Goal: Communication & Community: Answer question/provide support

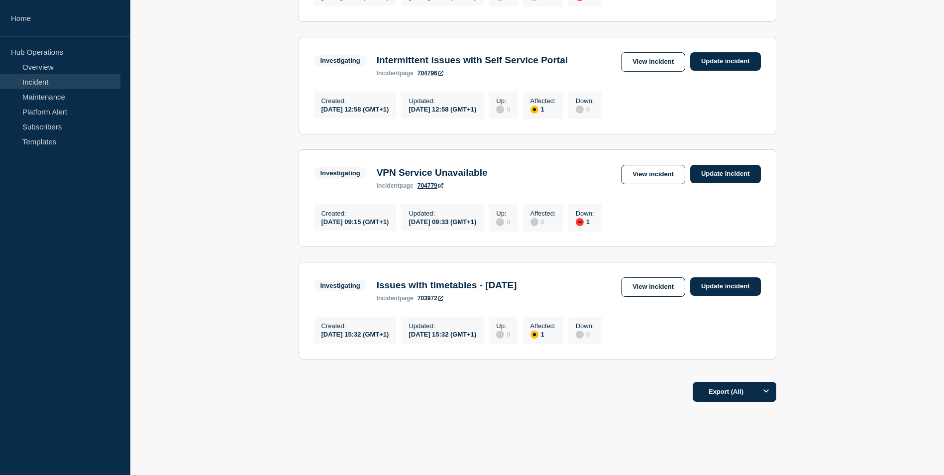
scroll to position [313, 0]
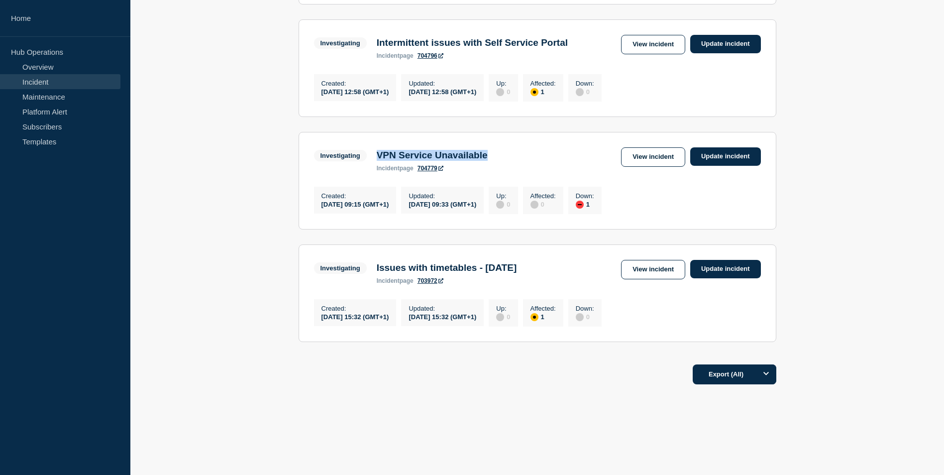
drag, startPoint x: 376, startPoint y: 145, endPoint x: 519, endPoint y: 146, distance: 142.9
click at [519, 147] on div "Investigating VPN Service Unavailable incident page 704779 View incident Update…" at bounding box center [537, 159] width 447 height 24
click at [481, 268] on h3 "Issues with timetables - [DATE]" at bounding box center [447, 267] width 140 height 11
drag, startPoint x: 481, startPoint y: 268, endPoint x: 379, endPoint y: 266, distance: 102.1
click at [379, 266] on h3 "Issues with timetables - [DATE]" at bounding box center [447, 267] width 140 height 11
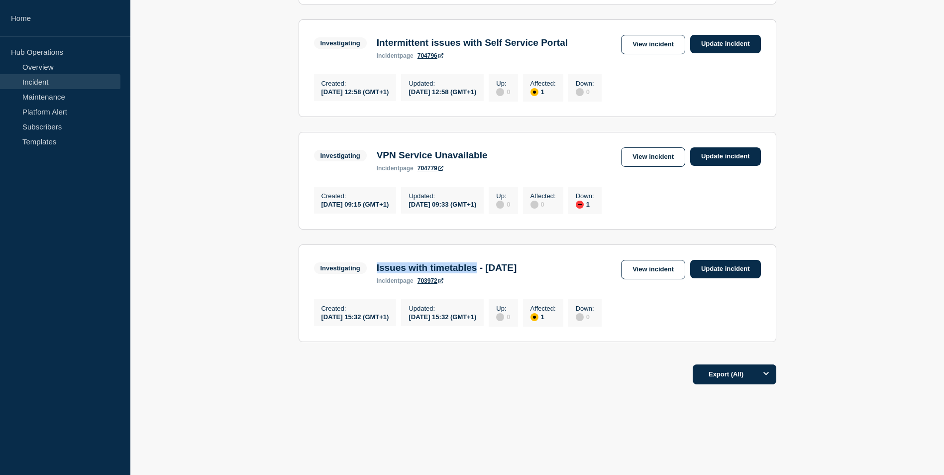
click at [379, 266] on h3 "Issues with timetables - [DATE]" at bounding box center [447, 267] width 140 height 11
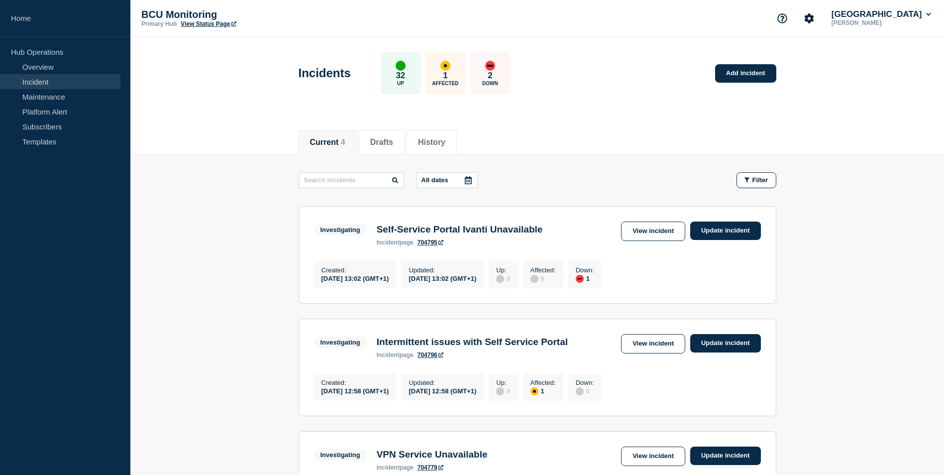
scroll to position [149, 0]
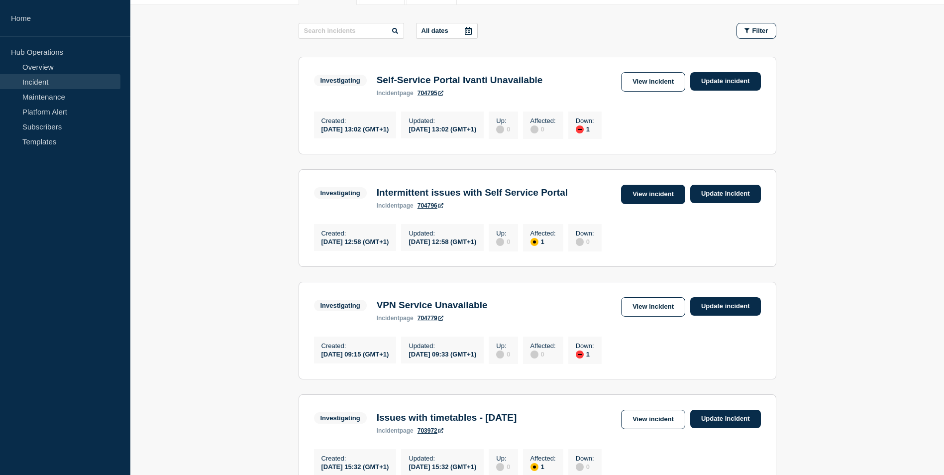
click at [641, 204] on link "View incident" at bounding box center [653, 194] width 64 height 19
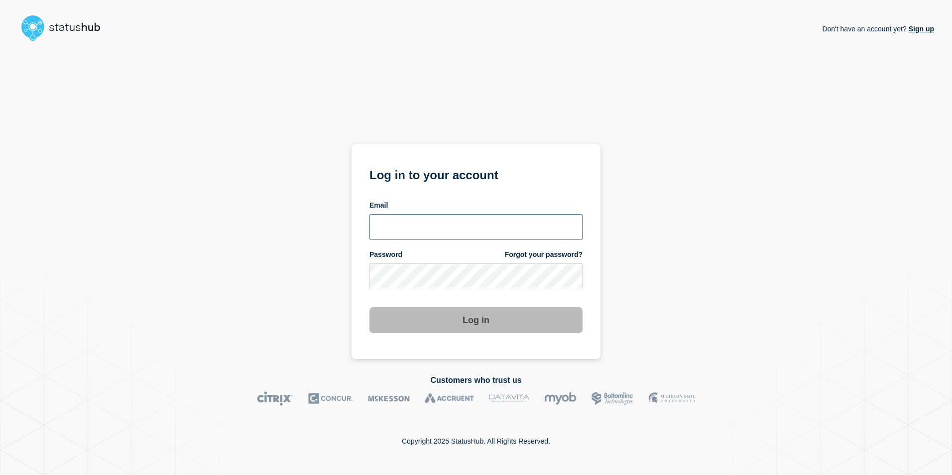
type input "anya.logue@bcu.ac.uk"
click at [436, 322] on button "Log in" at bounding box center [475, 320] width 213 height 26
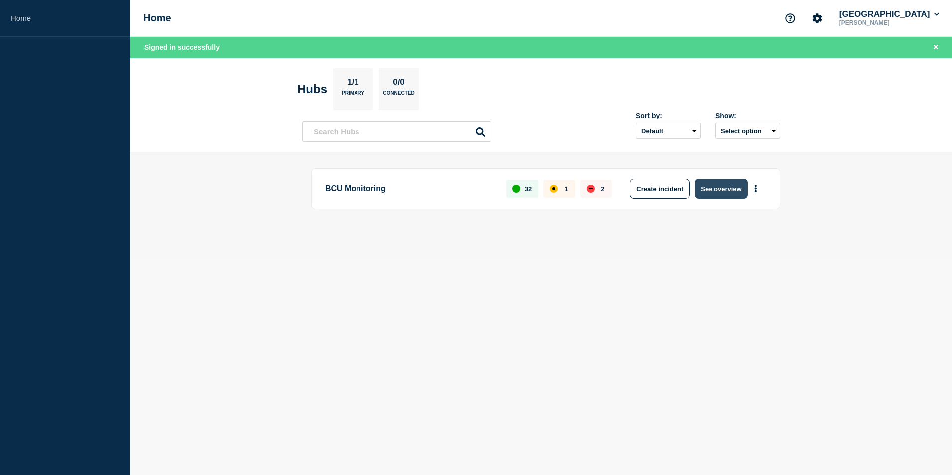
click at [734, 187] on button "See overview" at bounding box center [720, 189] width 53 height 20
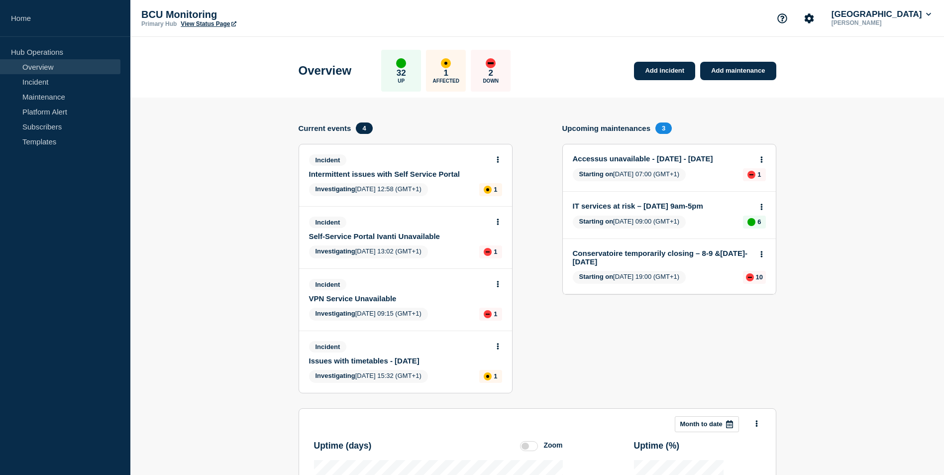
click at [368, 232] on link "Self-Service Portal Ivanti Unavailable" at bounding box center [399, 236] width 180 height 8
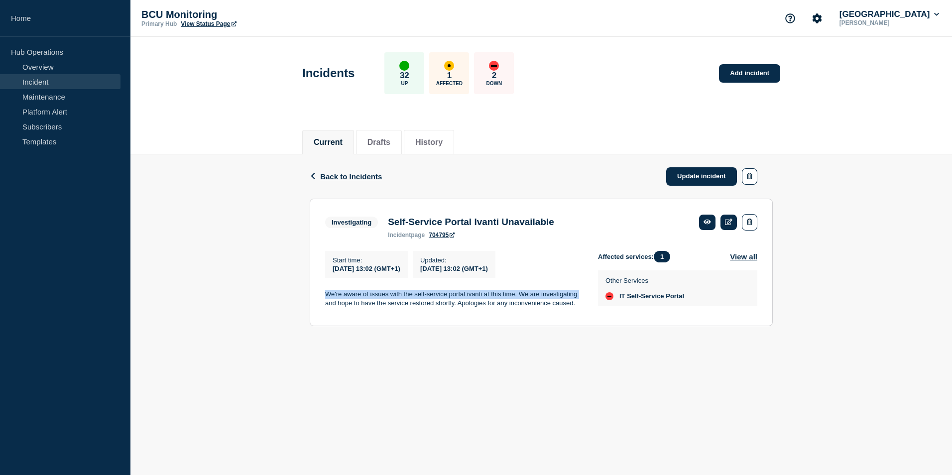
drag, startPoint x: 327, startPoint y: 293, endPoint x: 584, endPoint y: 292, distance: 256.9
click at [584, 292] on div "Start time : [DATE] 13:02 (GMT+1) Updated : [DATE] 13:02 (GMT+1) We're aware of…" at bounding box center [461, 281] width 273 height 60
drag, startPoint x: 584, startPoint y: 292, endPoint x: 546, endPoint y: 313, distance: 43.7
click at [550, 311] on div "Start time : [DATE] 13:02 (GMT+1) Updated : [DATE] 13:02 (GMT+1) We're aware of…" at bounding box center [461, 281] width 273 height 60
click at [450, 311] on div "Start time : [DATE] 13:02 (GMT+1) Updated : [DATE] 13:02 (GMT+1) We're aware of…" at bounding box center [461, 281] width 273 height 60
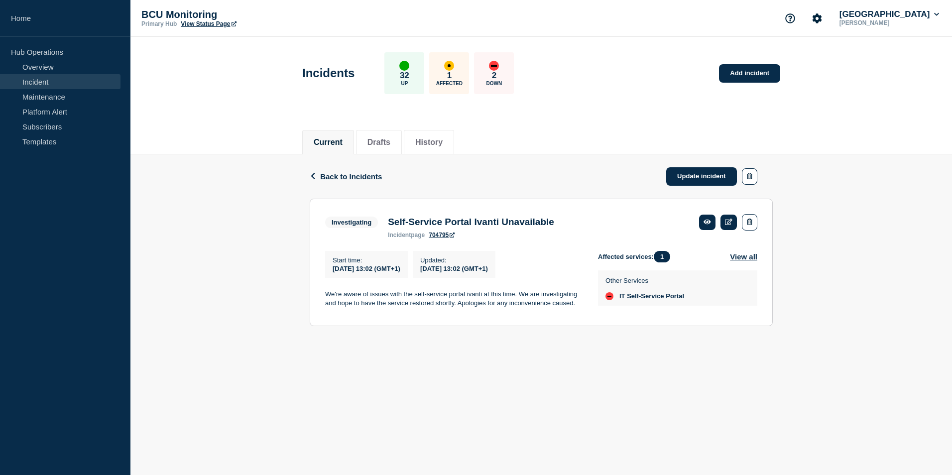
click at [446, 307] on p "We're aware of issues with the self-service portal ivanti at this time. We are …" at bounding box center [453, 299] width 257 height 18
drag, startPoint x: 446, startPoint y: 307, endPoint x: 511, endPoint y: 306, distance: 65.2
click at [510, 306] on p "We're aware of issues with the self-service portal ivanti at this time. We are …" at bounding box center [453, 299] width 257 height 18
click at [751, 177] on icon "button" at bounding box center [749, 176] width 5 height 6
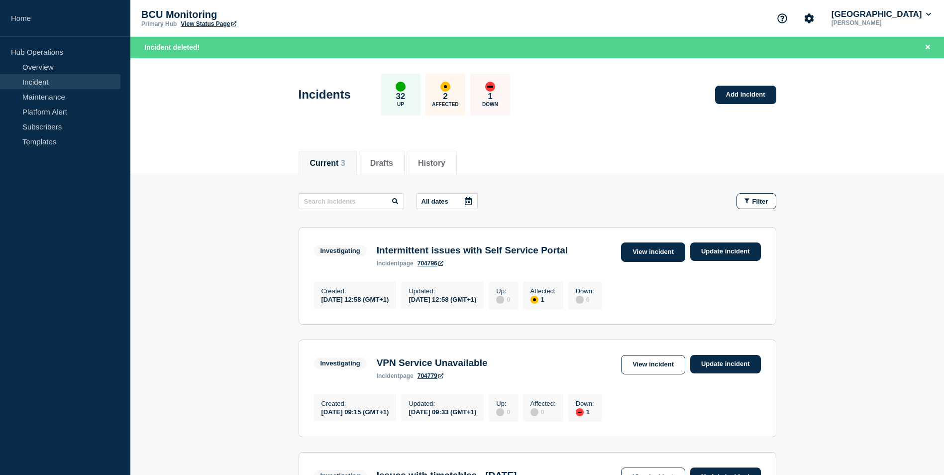
click at [628, 254] on link "View incident" at bounding box center [653, 251] width 64 height 19
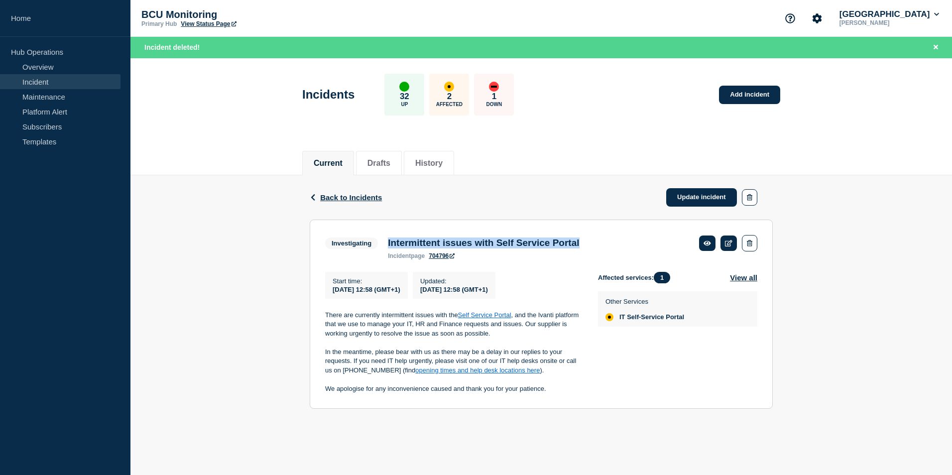
drag, startPoint x: 386, startPoint y: 241, endPoint x: 627, endPoint y: 247, distance: 241.5
click at [627, 247] on div "Investigating Intermittent issues with Self Service Portal incident page 704796" at bounding box center [541, 247] width 432 height 24
click at [559, 330] on p "There are currently intermittent issues with the Self Service Portal , and the …" at bounding box center [453, 324] width 257 height 27
drag, startPoint x: 527, startPoint y: 334, endPoint x: 554, endPoint y: 392, distance: 64.8
click at [554, 392] on div "There are currently intermittent issues with the Self Service Portal , and the …" at bounding box center [453, 352] width 257 height 83
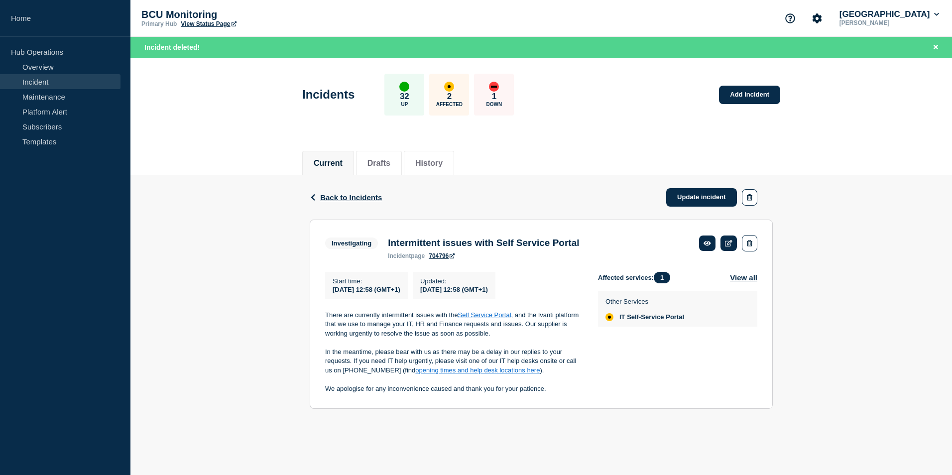
drag, startPoint x: 554, startPoint y: 392, endPoint x: 477, endPoint y: 387, distance: 77.3
click at [477, 384] on p at bounding box center [453, 379] width 257 height 9
click at [731, 244] on icon at bounding box center [728, 243] width 7 height 6
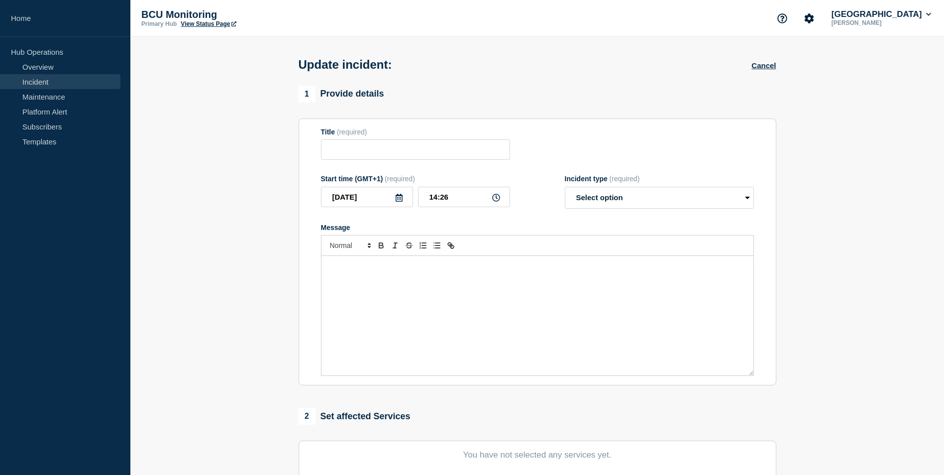
type input "Intermittent issues with Self Service Portal"
type input "12:58"
select select "investigating"
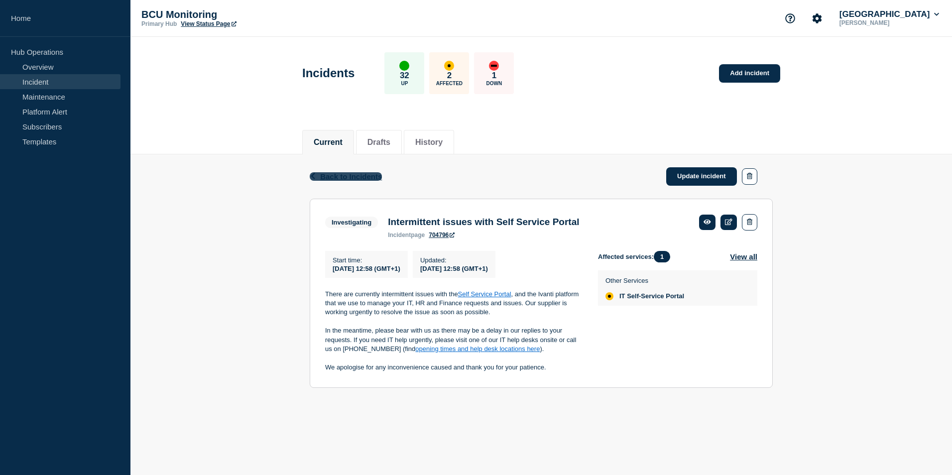
click at [372, 176] on span "Back to Incidents" at bounding box center [351, 176] width 62 height 8
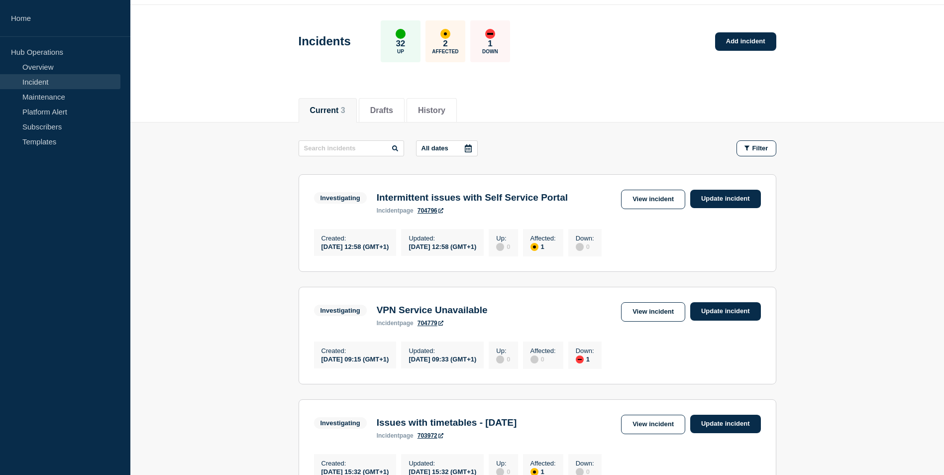
scroll to position [50, 0]
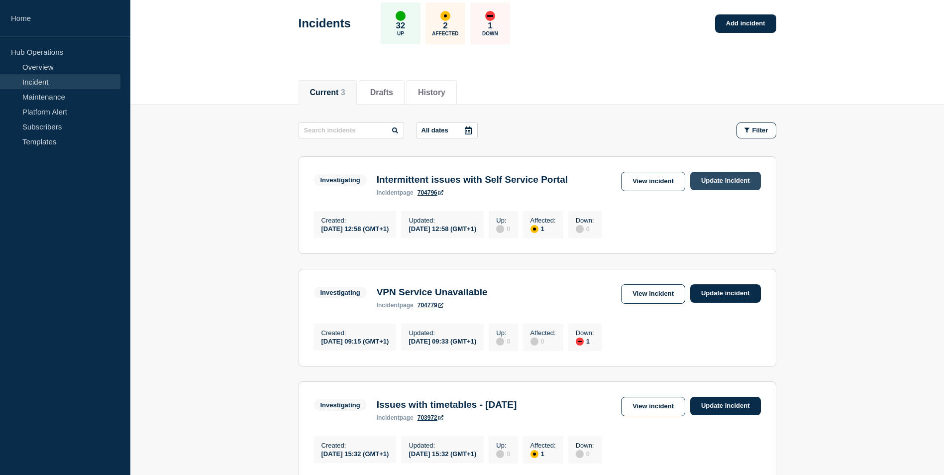
click at [721, 180] on link "Update incident" at bounding box center [725, 181] width 71 height 18
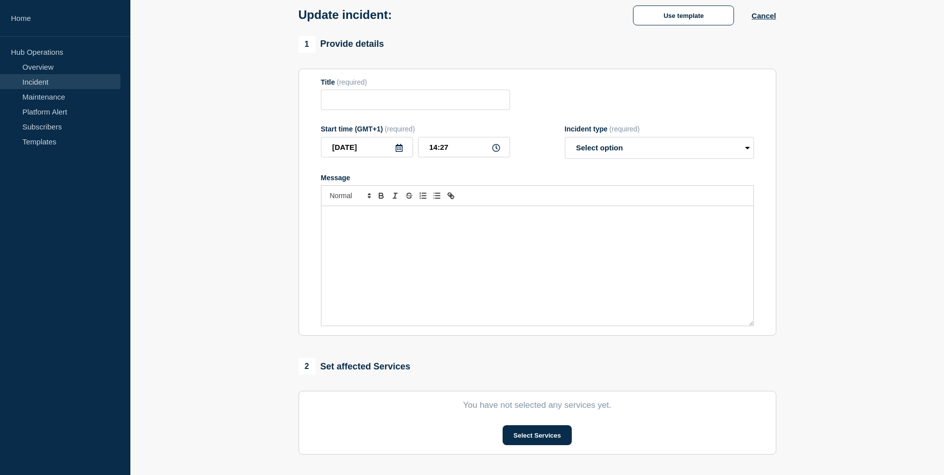
type input "Intermittent issues with Self Service Portal"
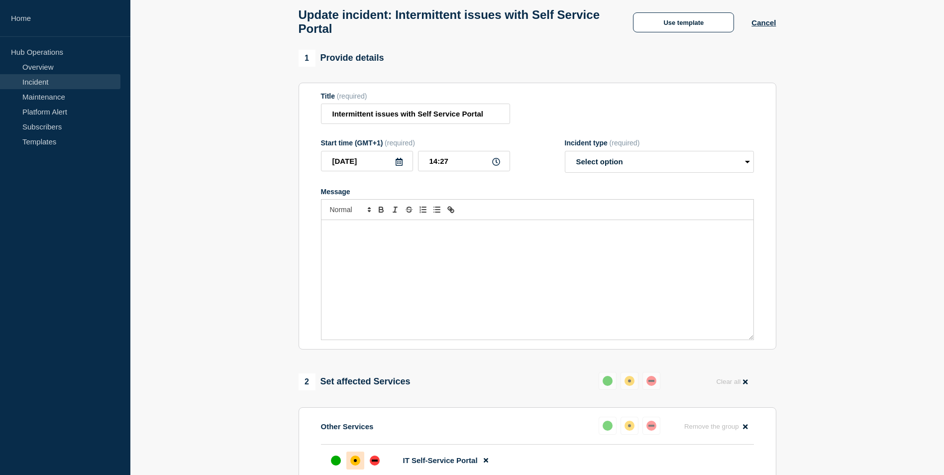
click at [433, 235] on p "Message" at bounding box center [537, 230] width 417 height 9
click at [579, 165] on select "Select option Investigating Identified Monitoring Resolved" at bounding box center [659, 162] width 189 height 22
select select "monitoring"
click at [565, 155] on select "Select option Investigating Identified Monitoring Resolved" at bounding box center [659, 162] width 189 height 22
click at [530, 254] on div "Message" at bounding box center [538, 279] width 432 height 119
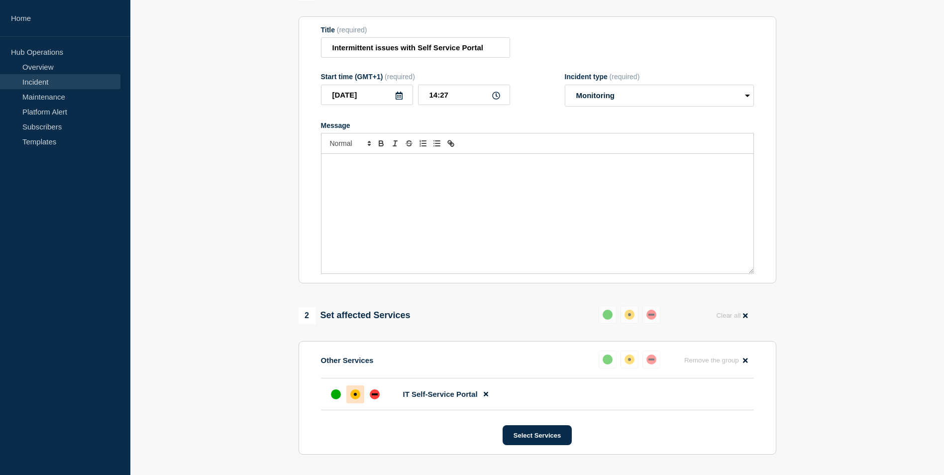
scroll to position [1, 0]
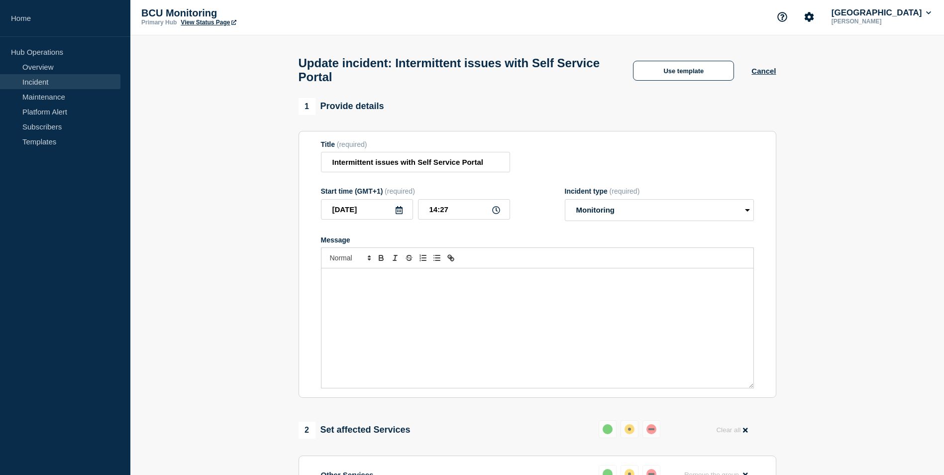
click at [507, 316] on div "Message" at bounding box center [538, 327] width 432 height 119
click at [426, 309] on div "Our supplier has issued a fix for the" at bounding box center [538, 327] width 432 height 119
click at [440, 336] on div "Message" at bounding box center [538, 327] width 432 height 119
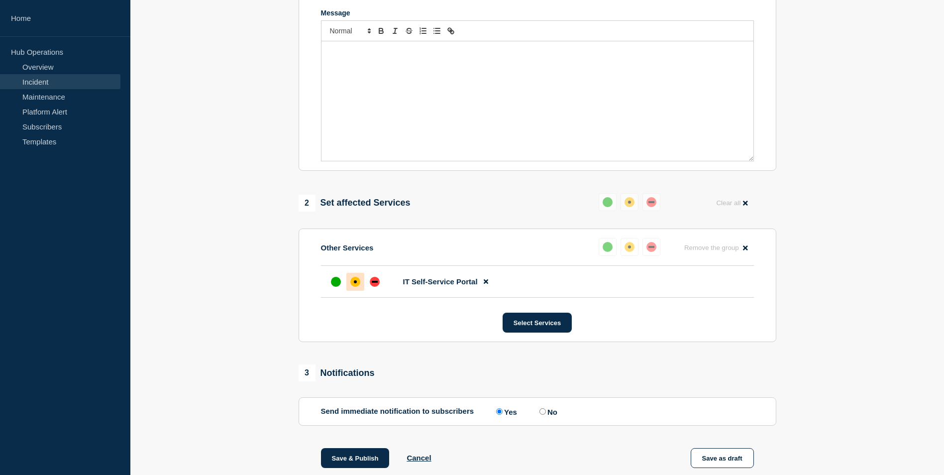
scroll to position [101, 0]
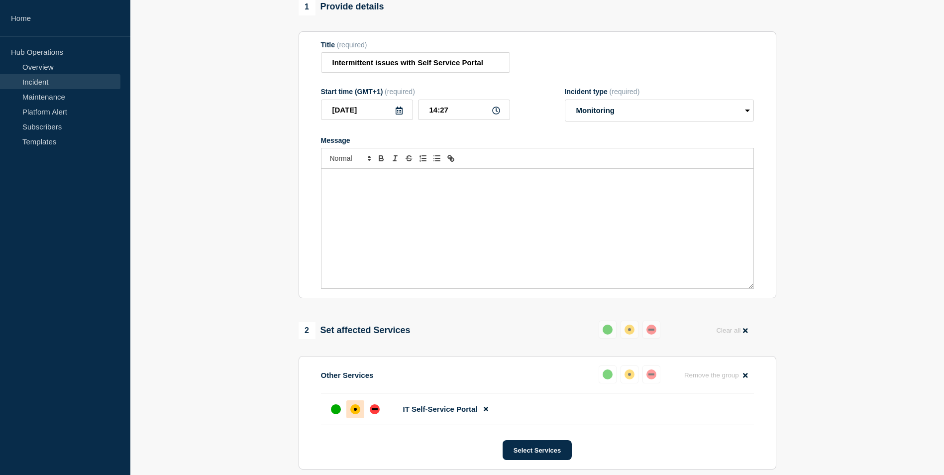
click at [413, 196] on div "Message" at bounding box center [538, 228] width 432 height 119
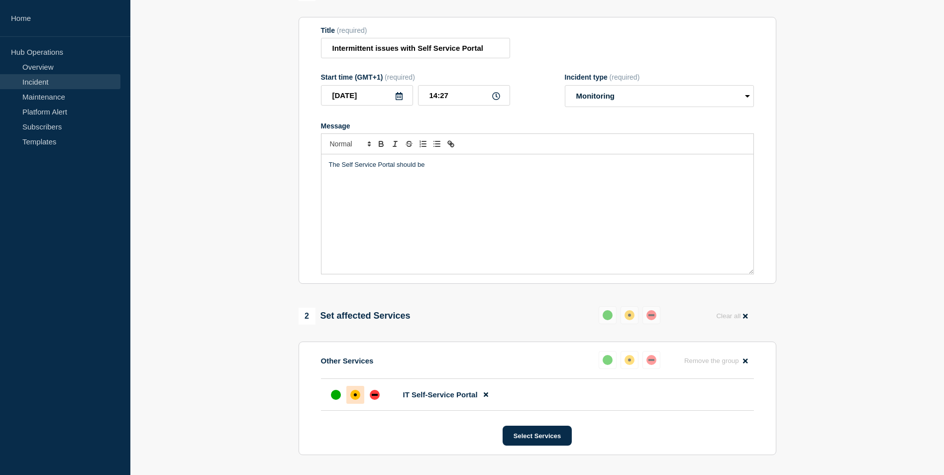
scroll to position [0, 0]
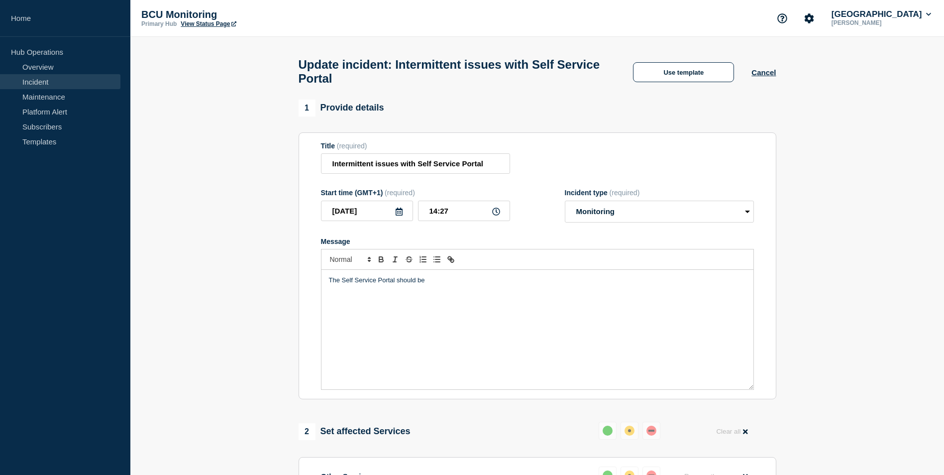
drag, startPoint x: 366, startPoint y: 66, endPoint x: 681, endPoint y: 163, distance: 330.2
click at [681, 163] on div "Title (required) Intermittent issues with Self Service Portal" at bounding box center [537, 158] width 433 height 32
click at [500, 368] on div "The Self Service Portal should be" at bounding box center [538, 329] width 432 height 119
drag, startPoint x: 501, startPoint y: 365, endPoint x: 270, endPoint y: 336, distance: 232.8
click at [290, 336] on section "1 Provide details Title (required) Intermittent issues with Self Service Portal…" at bounding box center [537, 451] width 814 height 703
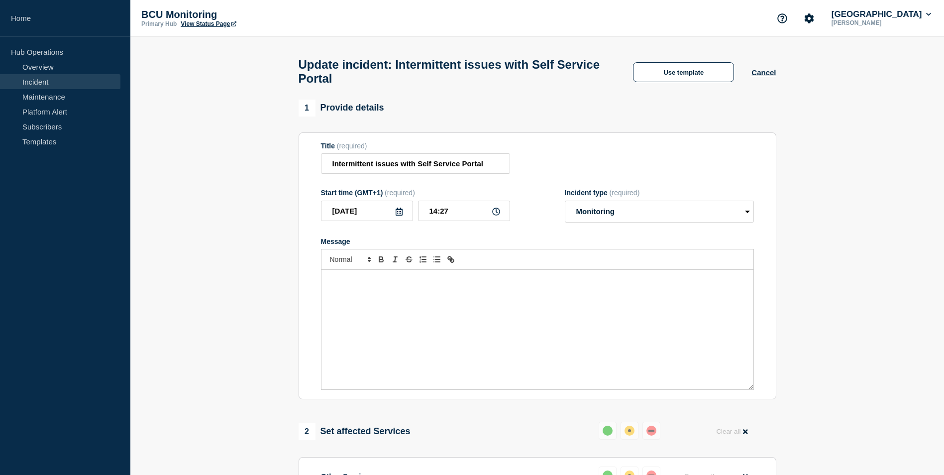
click at [272, 314] on section "1 Provide details Title (required) Intermittent issues with Self Service Portal…" at bounding box center [537, 451] width 814 height 703
click at [388, 328] on div "Message" at bounding box center [538, 329] width 432 height 119
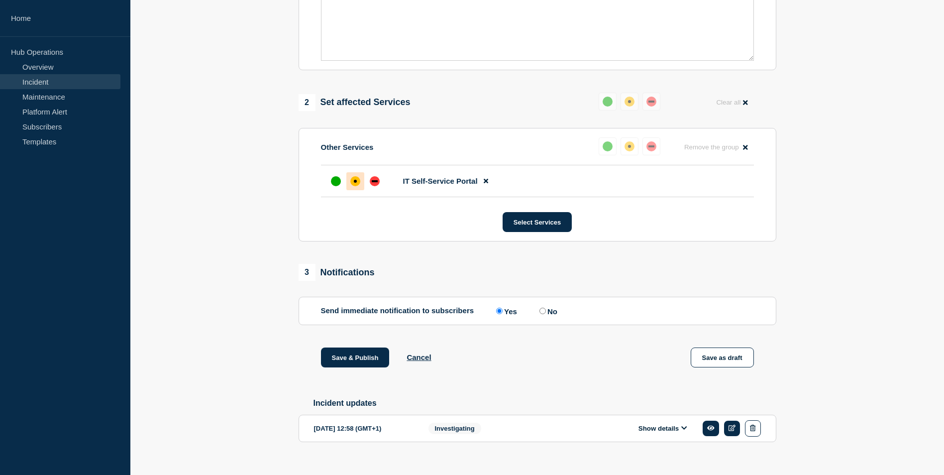
scroll to position [350, 0]
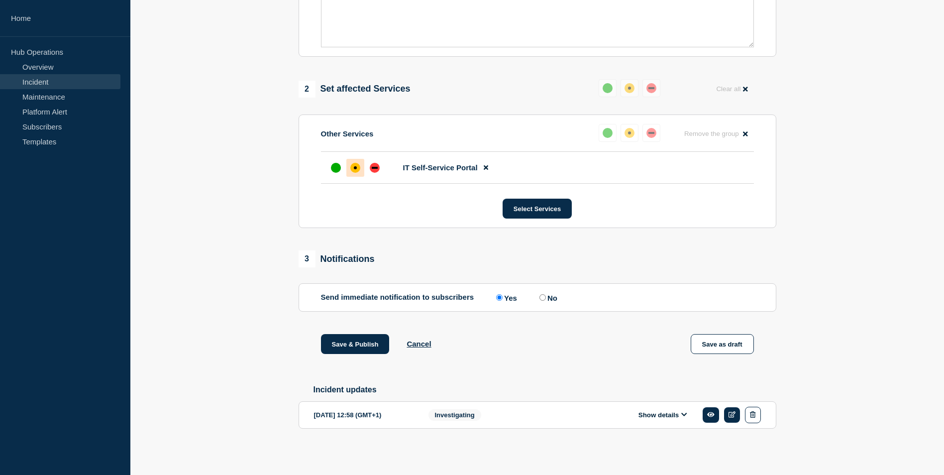
click at [544, 294] on input "No" at bounding box center [543, 297] width 6 height 6
radio input "true"
radio input "false"
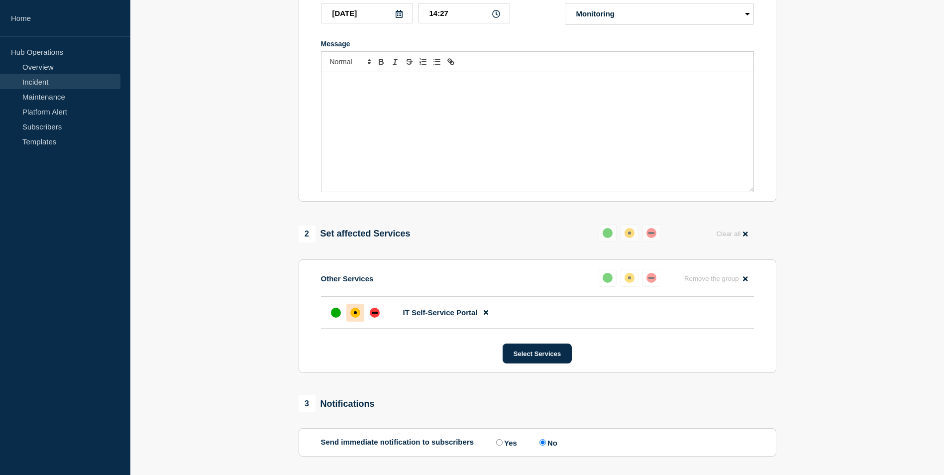
scroll to position [1, 0]
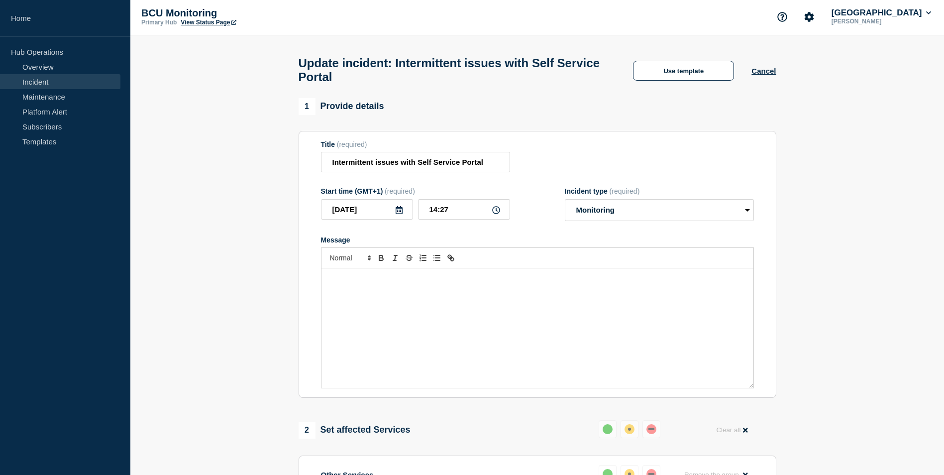
click at [422, 325] on div "Message" at bounding box center [538, 327] width 432 height 119
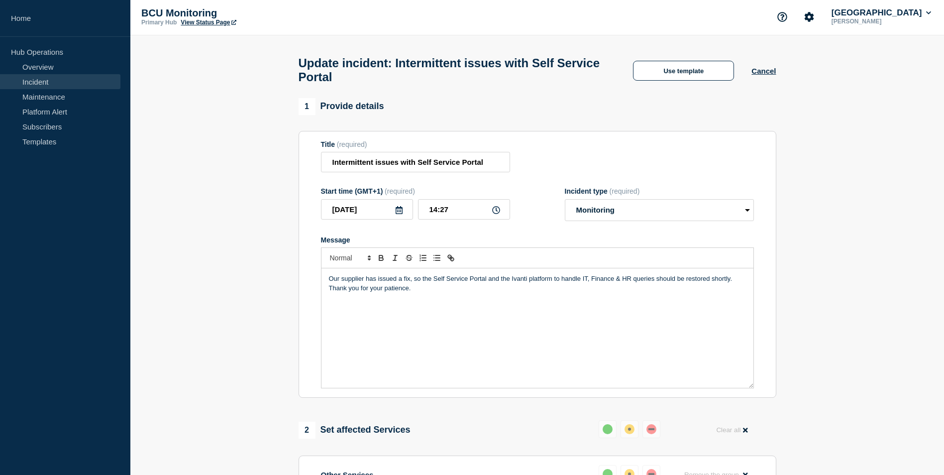
click at [474, 293] on p "Our supplier has issued a fix, so the Self Service Portal and the Ivanti platfo…" at bounding box center [537, 283] width 417 height 18
click at [461, 288] on p "Our supplier has issued a fix, so the Self Service Portal and the Ivanti platfo…" at bounding box center [537, 283] width 417 height 18
click at [615, 288] on p "Our supplier has issued a fix, so the Self Service Portal and the Ivanti platfo…" at bounding box center [537, 283] width 417 height 18
click at [558, 283] on p "Our supplier has issued a fix, so the Self Service Portal and the Ivanti platfo…" at bounding box center [537, 283] width 417 height 18
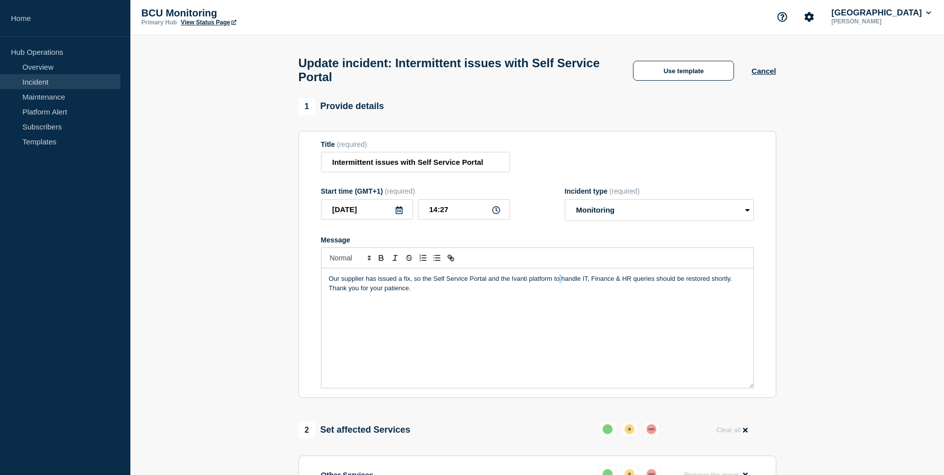
click at [558, 283] on p "Our supplier has issued a fix, so the Self Service Portal and the Ivanti platfo…" at bounding box center [537, 283] width 417 height 18
click at [743, 276] on div "Our supplier has issued a fix, so the Self Service Portal and the Ivanti platfo…" at bounding box center [538, 327] width 432 height 119
click at [566, 281] on p "Our supplier has issued a fix, so the Self Service Portal should be restored sh…" at bounding box center [537, 278] width 417 height 9
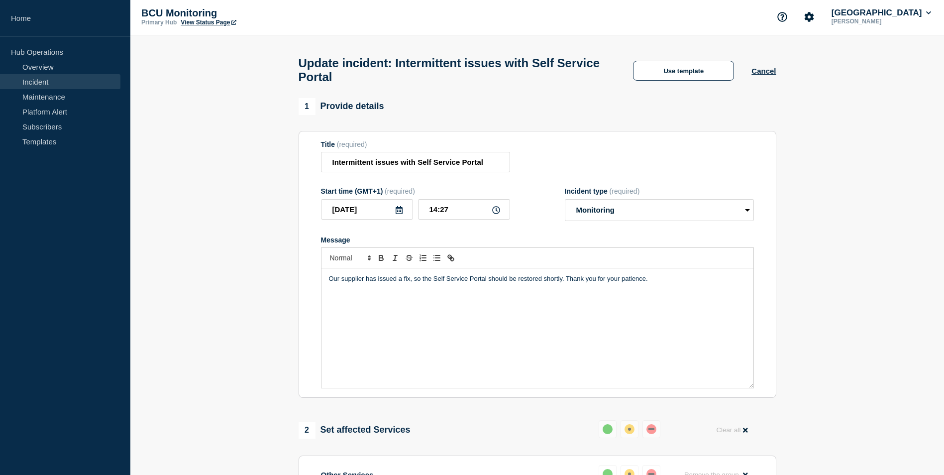
click at [653, 283] on p "Our supplier has issued a fix, so the Self Service Portal should be restored sh…" at bounding box center [537, 278] width 417 height 9
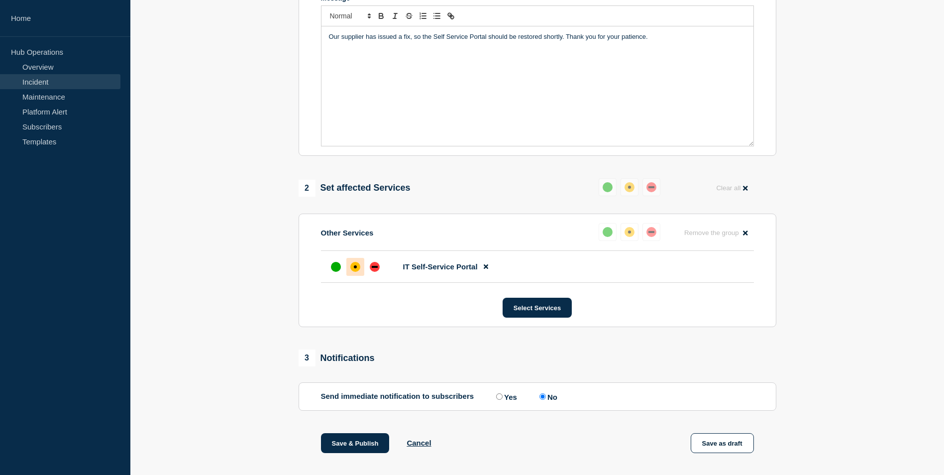
scroll to position [300, 0]
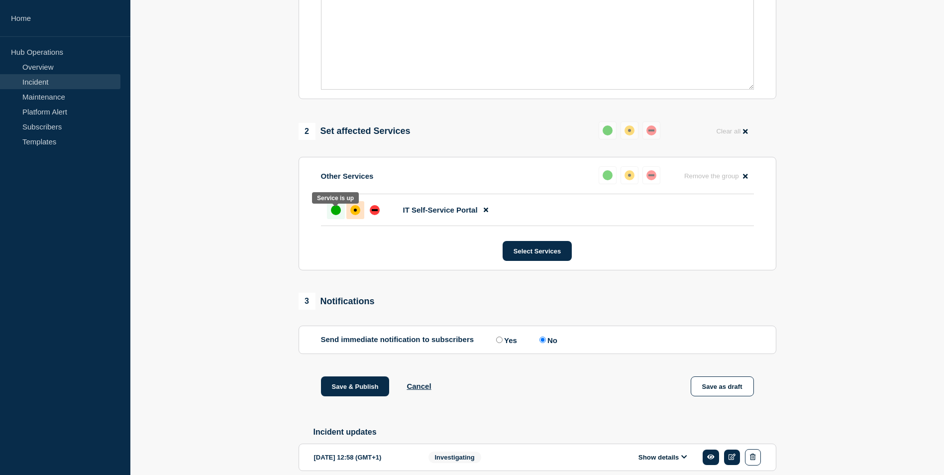
click at [336, 215] on div "up" at bounding box center [336, 210] width 10 height 10
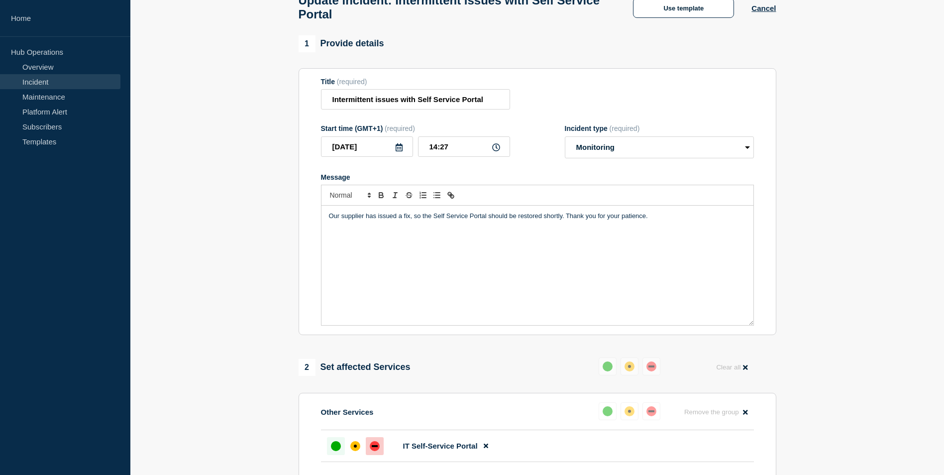
scroll to position [51, 0]
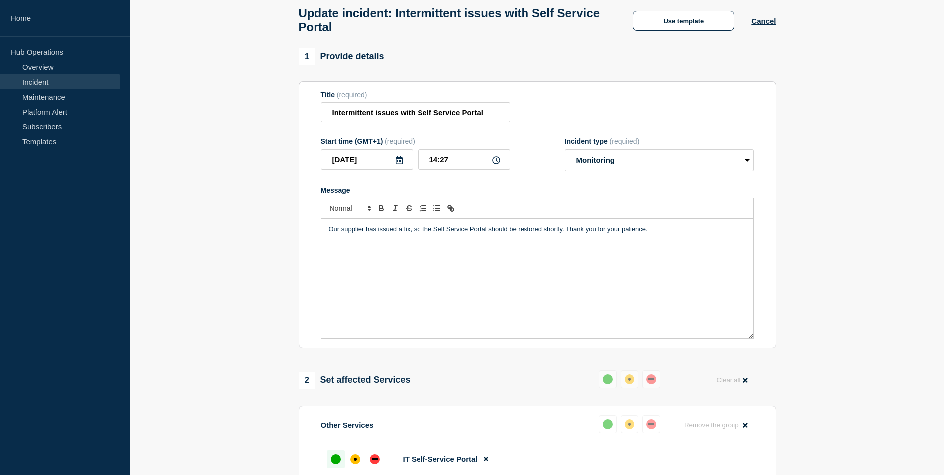
click at [396, 247] on div "Our supplier has issued a fix, so the Self Service Portal should be restored sh…" at bounding box center [538, 278] width 432 height 119
click at [710, 277] on div "Our supplier has issued a fix, so the Self Service Portal should be restored sh…" at bounding box center [538, 278] width 432 height 119
drag, startPoint x: 717, startPoint y: 270, endPoint x: 838, endPoint y: 258, distance: 121.5
click at [838, 258] on section "1 Provide details Title (required) Intermittent issues with Self Service Portal…" at bounding box center [537, 399] width 814 height 703
click at [557, 233] on p "Our supplier has issued a fix, so the Self Service Portal should be restored sh…" at bounding box center [537, 228] width 417 height 9
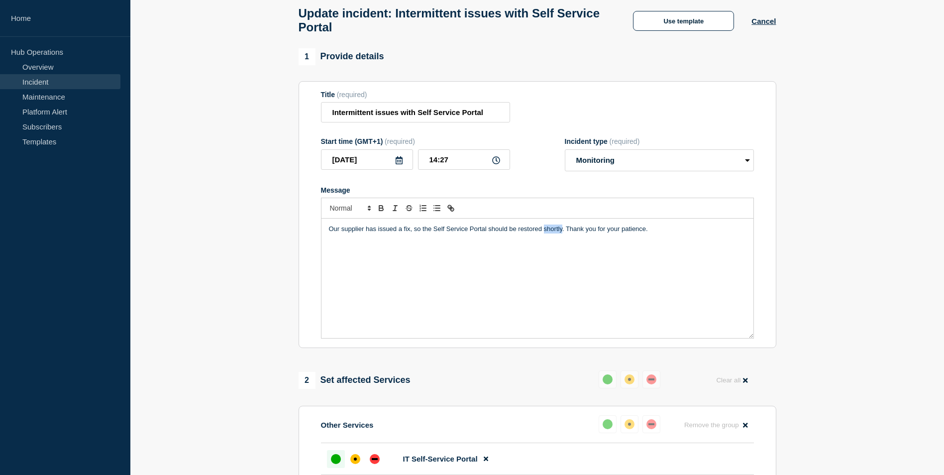
click at [557, 233] on p "Our supplier has issued a fix, so the Self Service Portal should be restored sh…" at bounding box center [537, 228] width 417 height 9
click at [565, 233] on p "Our supplier has issued a fix, so the Self Service Portal should be restored sh…" at bounding box center [537, 228] width 417 height 9
click at [608, 270] on div "Our supplier has issued a fix, so the Self Service Portal should be restored sh…" at bounding box center [538, 278] width 432 height 119
drag, startPoint x: 625, startPoint y: 286, endPoint x: 803, endPoint y: 307, distance: 179.4
click at [803, 307] on section "1 Provide details Title (required) Intermittent issues with Self Service Portal…" at bounding box center [537, 399] width 814 height 703
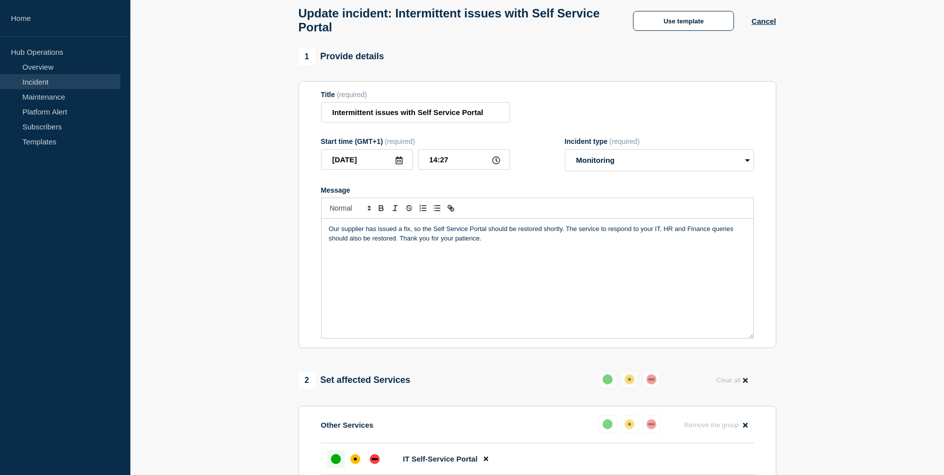
click at [440, 230] on p "Our supplier has issued a fix, so the Self Service Portal should be restored sh…" at bounding box center [537, 233] width 417 height 18
drag, startPoint x: 440, startPoint y: 230, endPoint x: 480, endPoint y: 237, distance: 40.8
click at [480, 237] on p "Our supplier has issued a fix, so the Self Service Portal should be restored sh…" at bounding box center [537, 233] width 417 height 18
click at [448, 213] on icon "Toggle link" at bounding box center [451, 208] width 9 height 9
paste input "[URL][DOMAIN_NAME]"
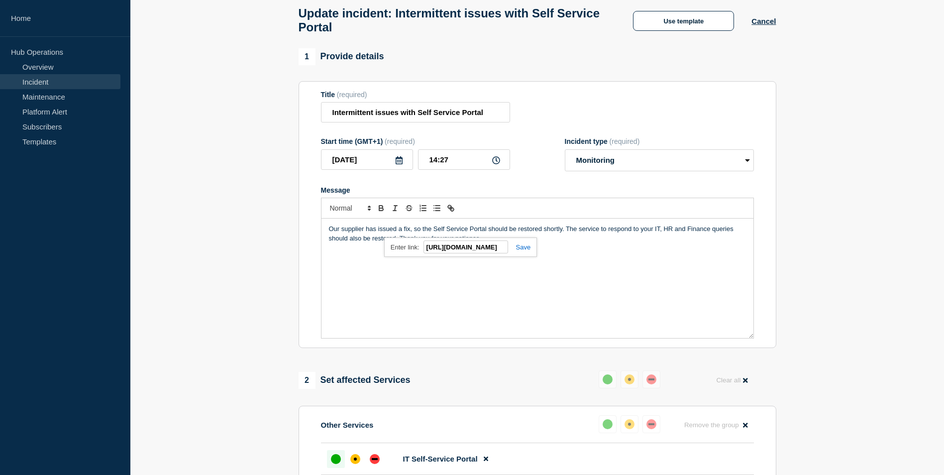
scroll to position [0, 30]
type input "[URL][DOMAIN_NAME]"
click at [528, 250] on link at bounding box center [519, 246] width 23 height 7
click at [508, 263] on div "Our supplier has issued a fix, so the Self Service Portal should be restored sh…" at bounding box center [538, 278] width 432 height 119
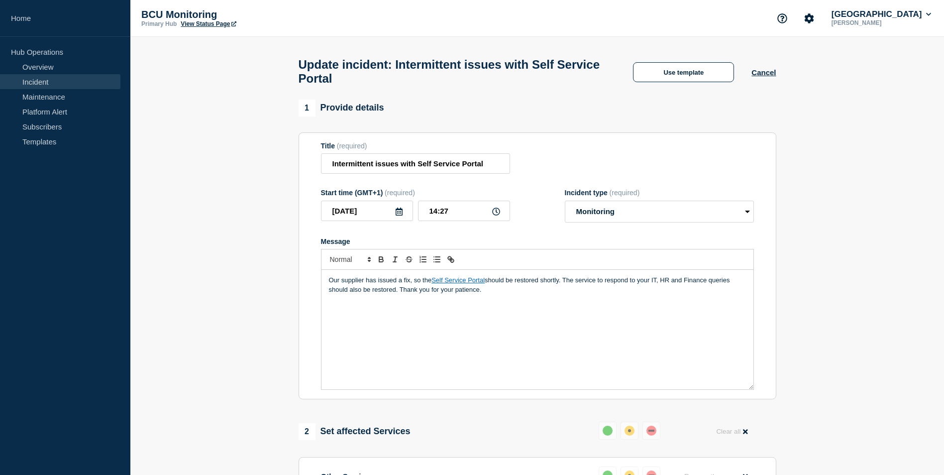
click at [446, 324] on div "Our supplier has issued a fix, so the Self Service Portal should be restored sh…" at bounding box center [538, 329] width 432 height 119
click at [586, 312] on div "Our supplier has issued a fix, so the Self Service Portal should be restored sh…" at bounding box center [538, 329] width 432 height 119
click at [571, 289] on p "Our supplier has issued a fix, so the Self Service Portal should be restored sh…" at bounding box center [537, 285] width 417 height 18
drag, startPoint x: 571, startPoint y: 289, endPoint x: 602, endPoint y: 289, distance: 30.9
click at [602, 289] on p "Our supplier has issued a fix, so the Self Service Portal should be restored sh…" at bounding box center [537, 285] width 417 height 18
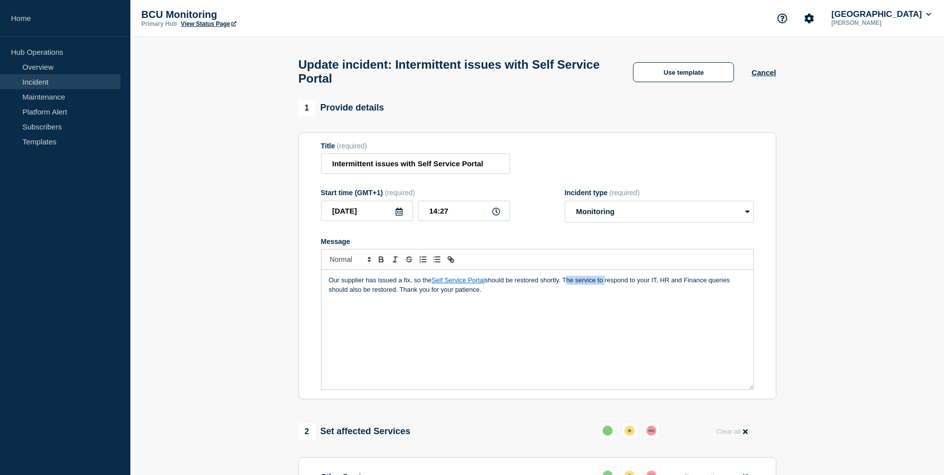
click at [586, 285] on p "Our supplier has issued a fix, so the Self Service Portal should be restored sh…" at bounding box center [537, 285] width 417 height 18
click at [582, 284] on p "Our supplier has issued a fix, so the Self Service Portal should be restored sh…" at bounding box center [537, 285] width 417 height 18
click at [586, 294] on p "Our supplier has issued a fix, so the Self Service Portal should be restored sh…" at bounding box center [537, 285] width 417 height 18
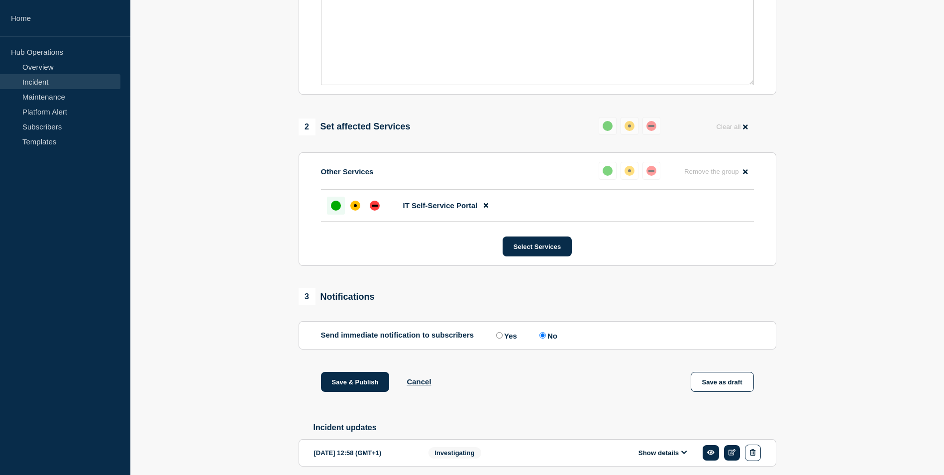
scroll to position [350, 0]
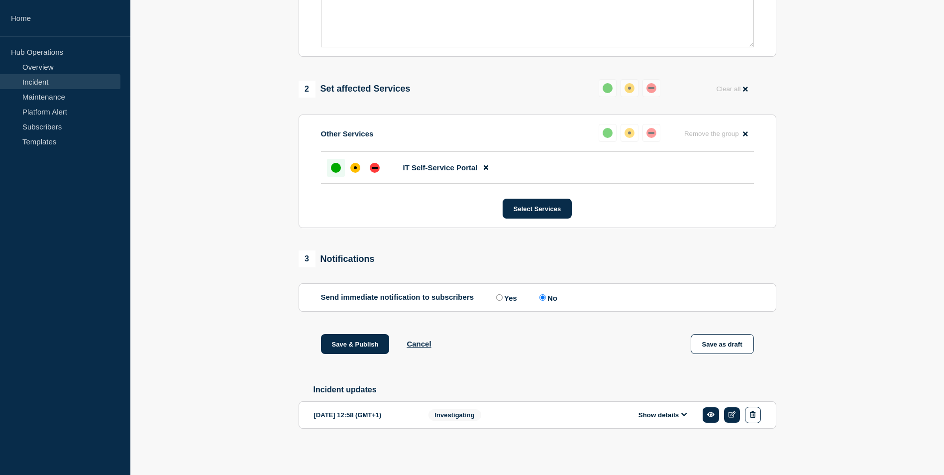
click at [514, 293] on label "Yes" at bounding box center [505, 297] width 23 height 9
click at [503, 294] on input "Yes" at bounding box center [499, 297] width 6 height 6
radio input "true"
radio input "false"
click at [366, 342] on button "Save & Publish" at bounding box center [355, 344] width 69 height 20
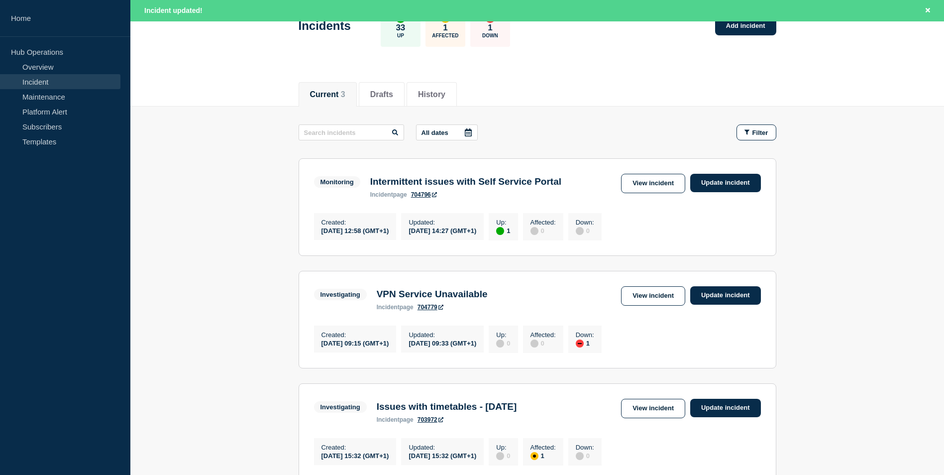
scroll to position [168, 0]
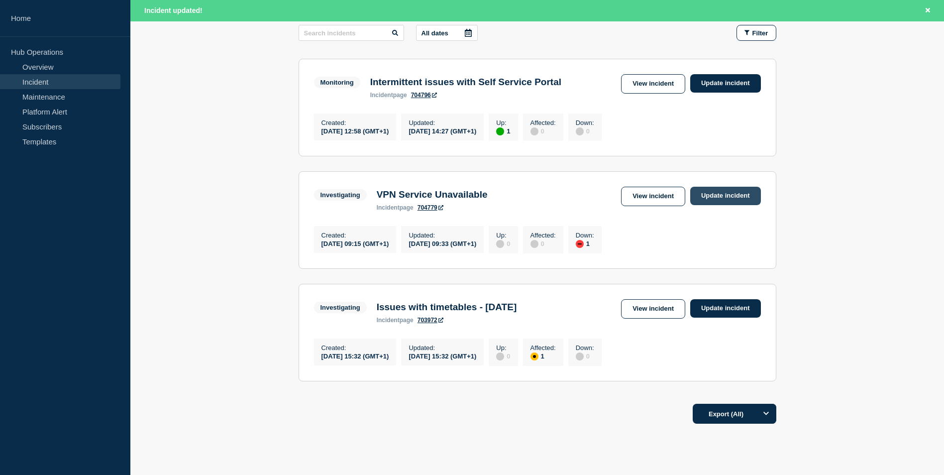
click at [720, 200] on link "Update incident" at bounding box center [725, 196] width 71 height 18
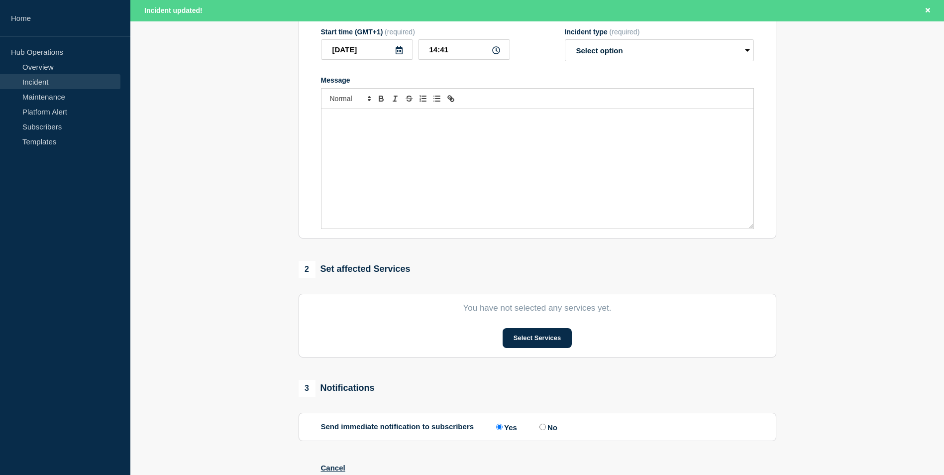
click at [556, 194] on div "Message" at bounding box center [538, 168] width 432 height 119
type input "VPN Service Unavailable"
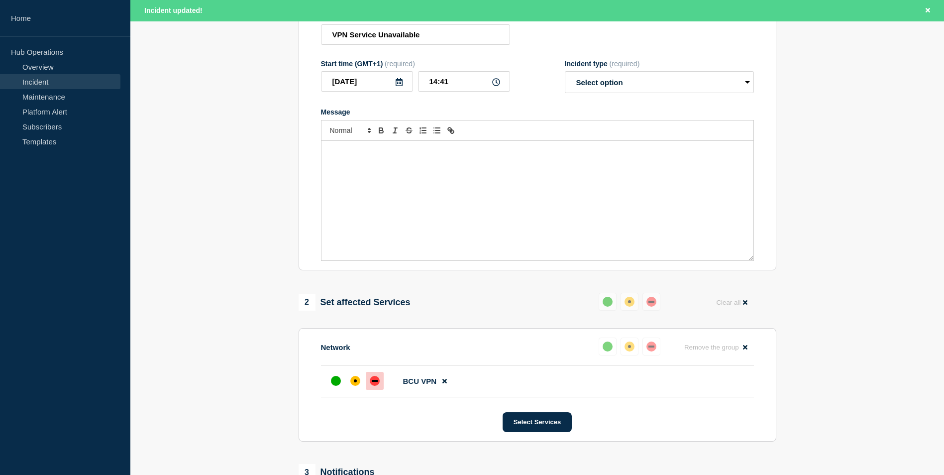
scroll to position [19, 0]
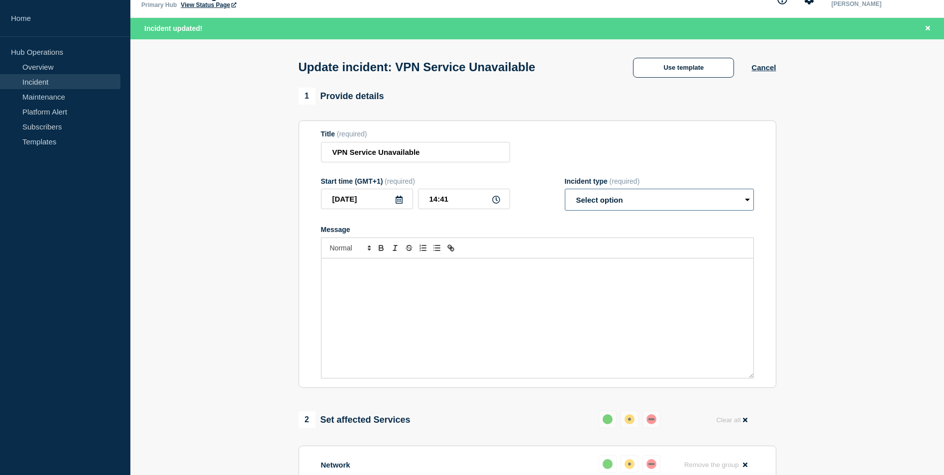
click at [602, 207] on select "Select option Investigating Identified Monitoring Resolved" at bounding box center [659, 200] width 189 height 22
select select "resolved"
click at [565, 191] on select "Select option Investigating Identified Monitoring Resolved" at bounding box center [659, 200] width 189 height 22
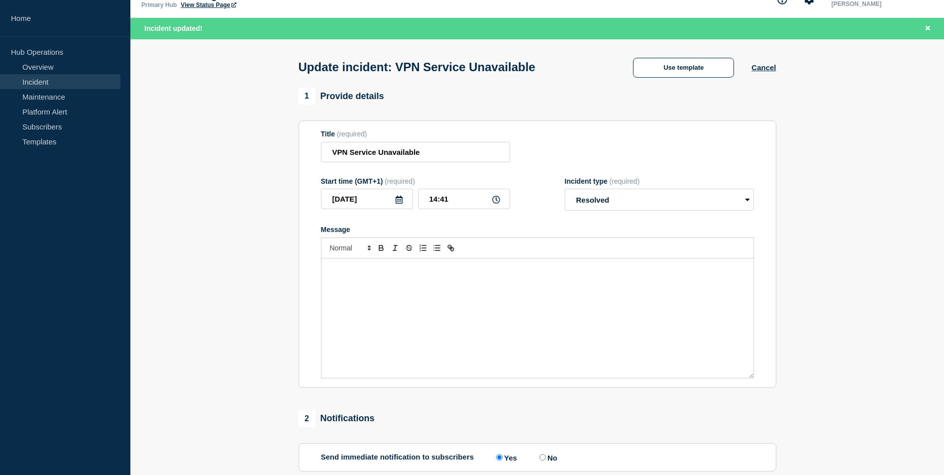
click at [551, 300] on div "Message" at bounding box center [538, 317] width 432 height 119
drag, startPoint x: 435, startPoint y: 159, endPoint x: 453, endPoint y: 181, distance: 28.6
click at [471, 156] on input "VPN Service Unavailable" at bounding box center [415, 152] width 189 height 20
drag, startPoint x: 381, startPoint y: 352, endPoint x: 379, endPoint y: 358, distance: 5.7
click at [380, 355] on div "Message" at bounding box center [538, 317] width 432 height 119
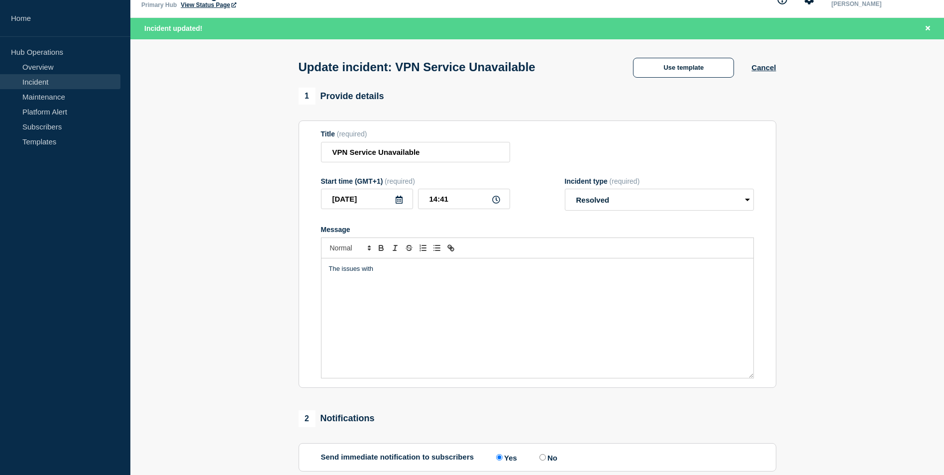
click at [429, 299] on div "The issues with" at bounding box center [538, 317] width 432 height 119
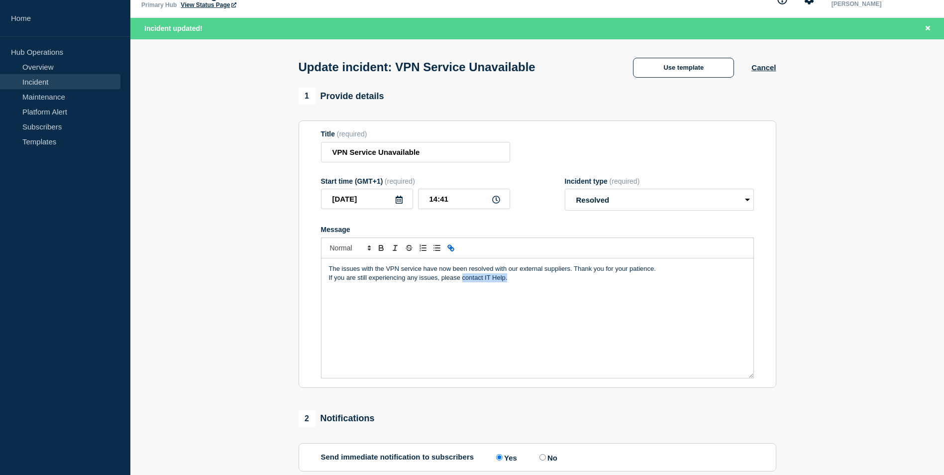
click at [449, 252] on icon "Toggle link" at bounding box center [451, 247] width 9 height 9
paste input "[URL][DOMAIN_NAME]"
type input "[URL][DOMAIN_NAME]"
click at [552, 300] on link at bounding box center [544, 295] width 23 height 7
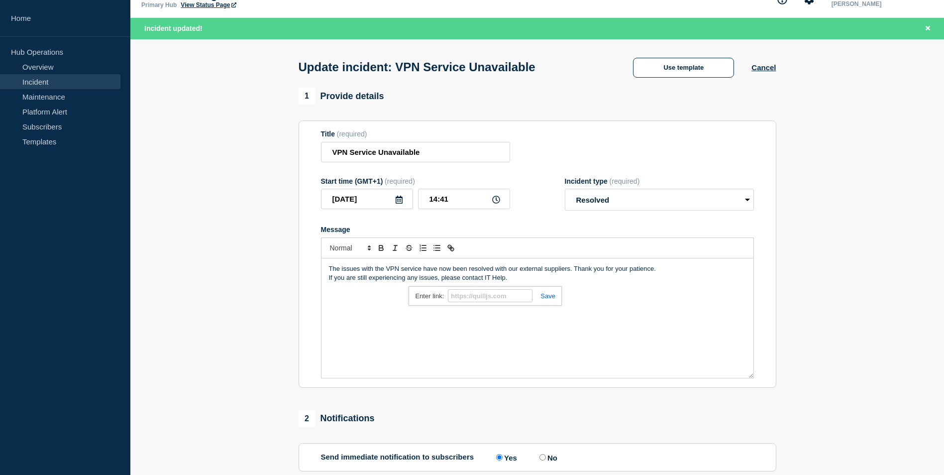
scroll to position [0, 0]
click at [572, 282] on p "If you are still experiencing any issues, please contact IT Help." at bounding box center [537, 277] width 417 height 9
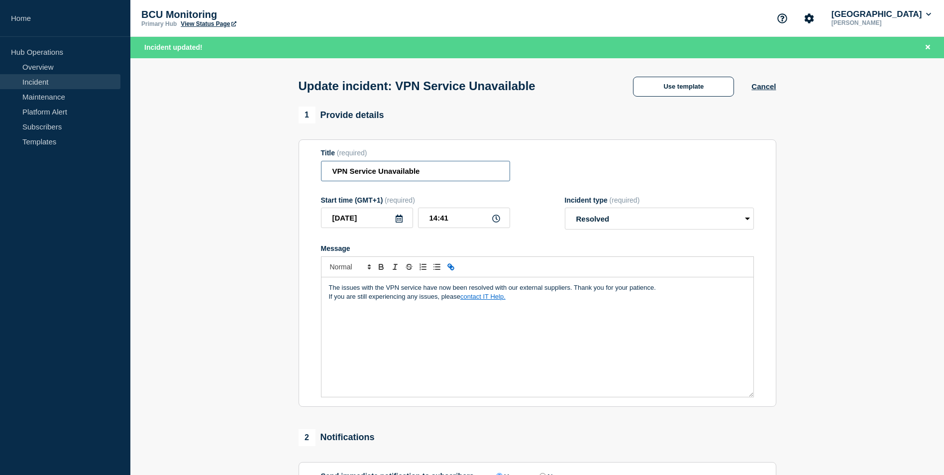
click at [438, 177] on input "VPN Service Unavailable" at bounding box center [415, 171] width 189 height 20
click at [505, 239] on form "Title (required) VPN Service Unavailable Start time (GMT+1) (required) [DATE] 1…" at bounding box center [537, 273] width 433 height 248
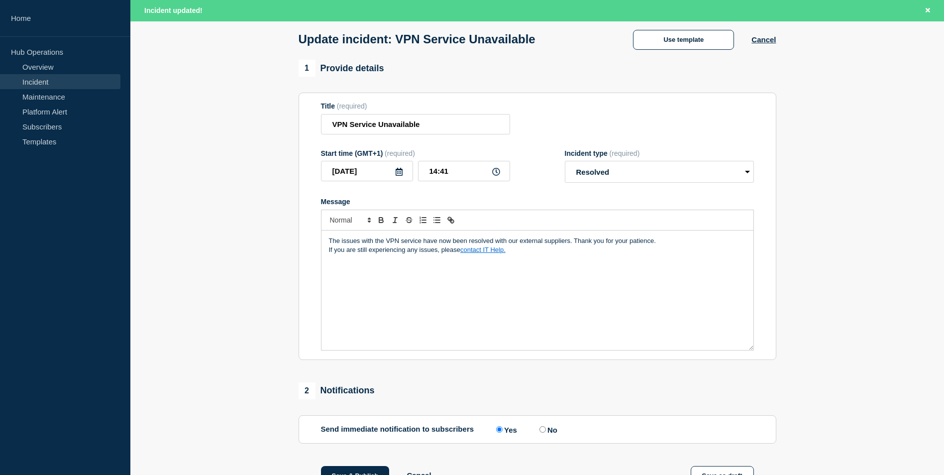
scroll to position [100, 0]
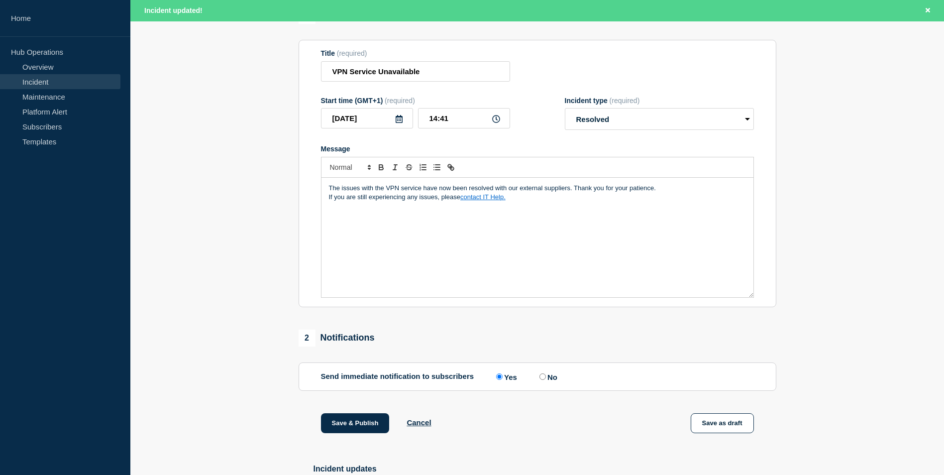
click at [349, 192] on p "The issues with the VPN service have now been resolved with our external suppli…" at bounding box center [537, 188] width 417 height 9
click at [453, 247] on div "The issues with the VPN service have now been resolved with our external suppli…" at bounding box center [538, 237] width 432 height 119
click at [643, 218] on div "The issues with the VPN service have now been resolved with our external suppli…" at bounding box center [538, 237] width 432 height 119
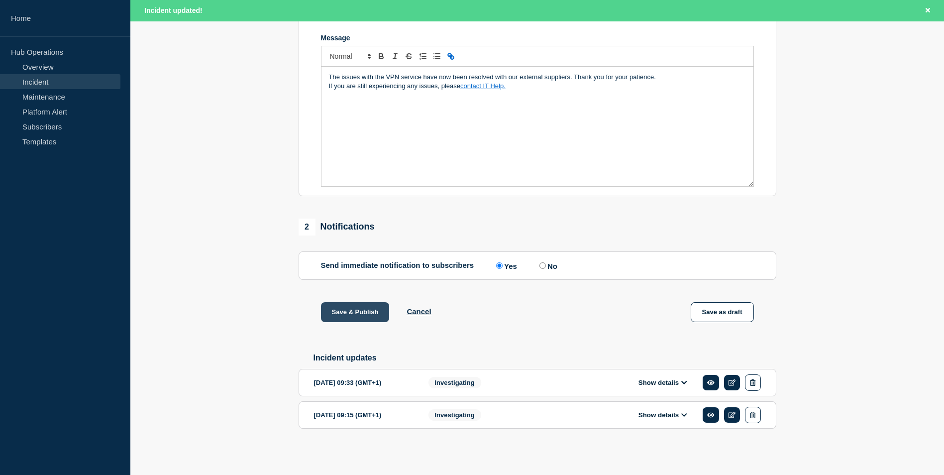
click at [358, 305] on button "Save & Publish" at bounding box center [355, 312] width 69 height 20
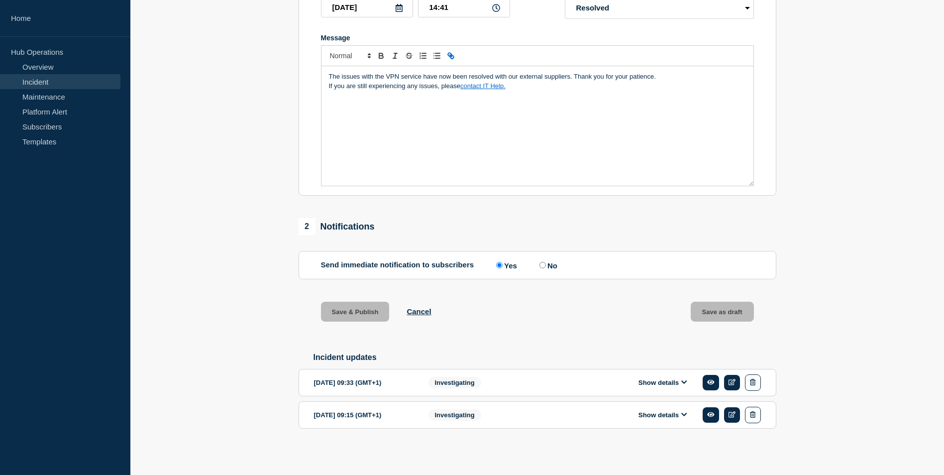
scroll to position [195, 0]
